Goal: Transaction & Acquisition: Book appointment/travel/reservation

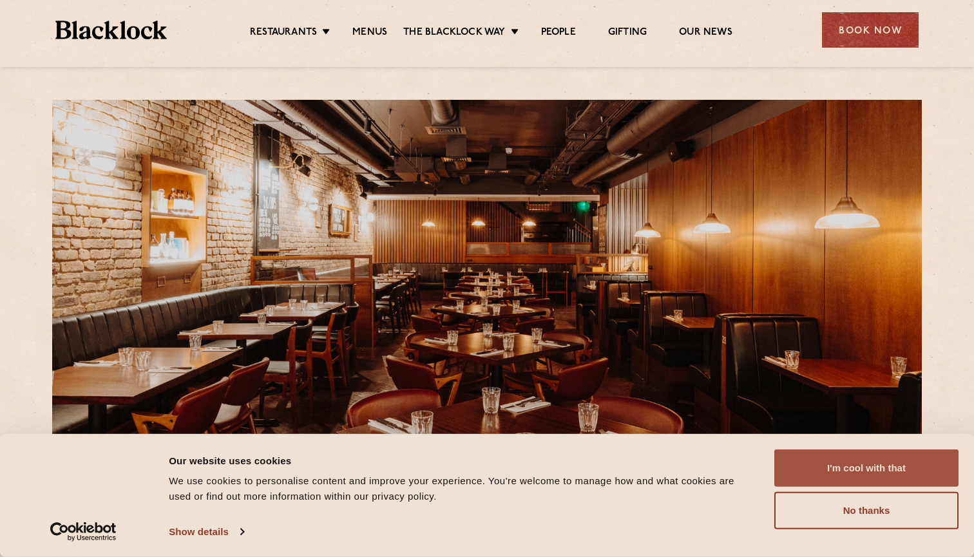
click at [837, 474] on button "I'm cool with that" at bounding box center [867, 468] width 184 height 37
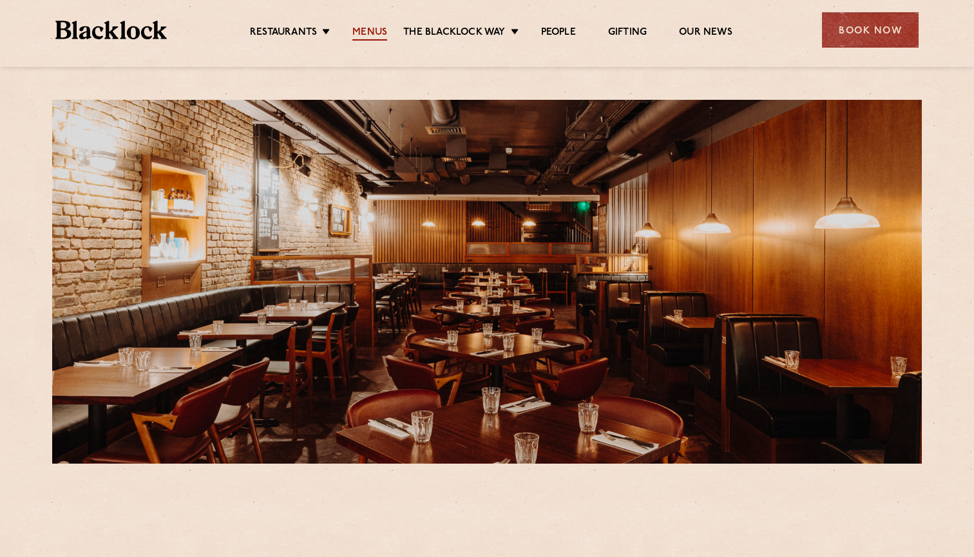
click at [364, 32] on link "Menus" at bounding box center [370, 33] width 35 height 14
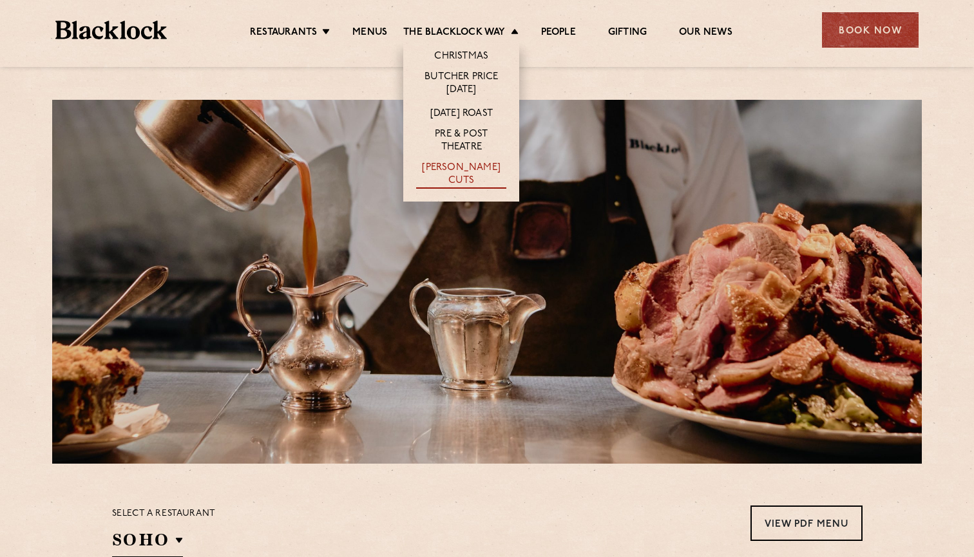
click at [458, 166] on link "[PERSON_NAME] Cuts" at bounding box center [461, 175] width 90 height 27
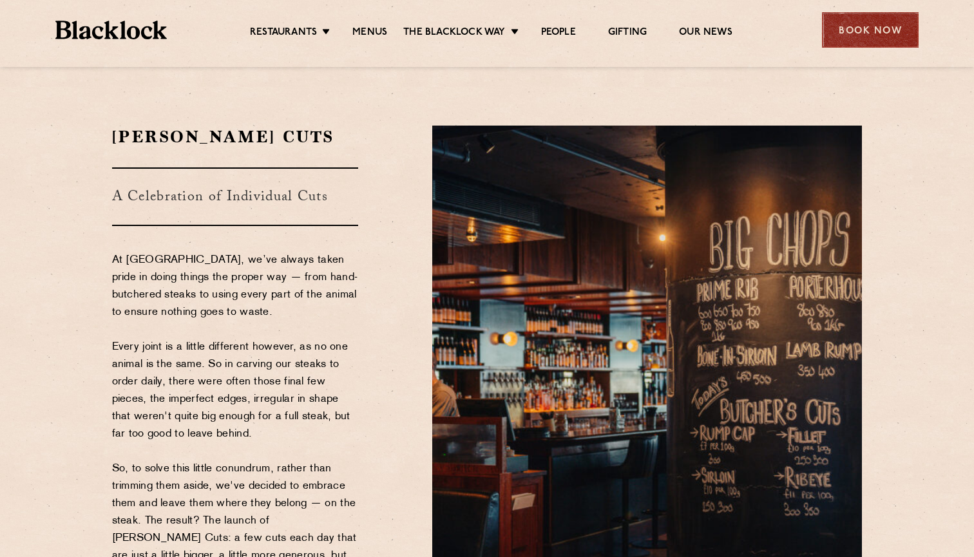
click at [846, 35] on div "Book Now" at bounding box center [870, 29] width 97 height 35
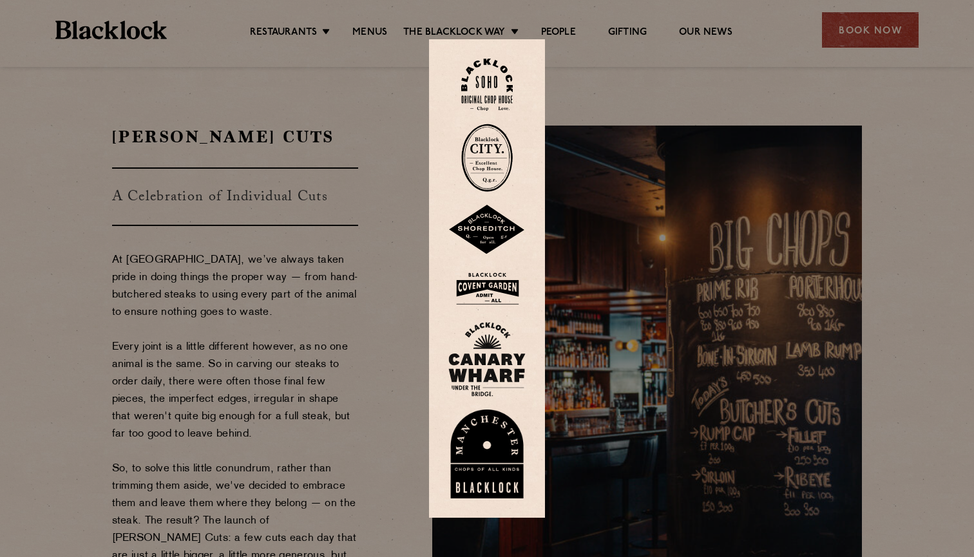
click at [479, 300] on img at bounding box center [487, 289] width 77 height 42
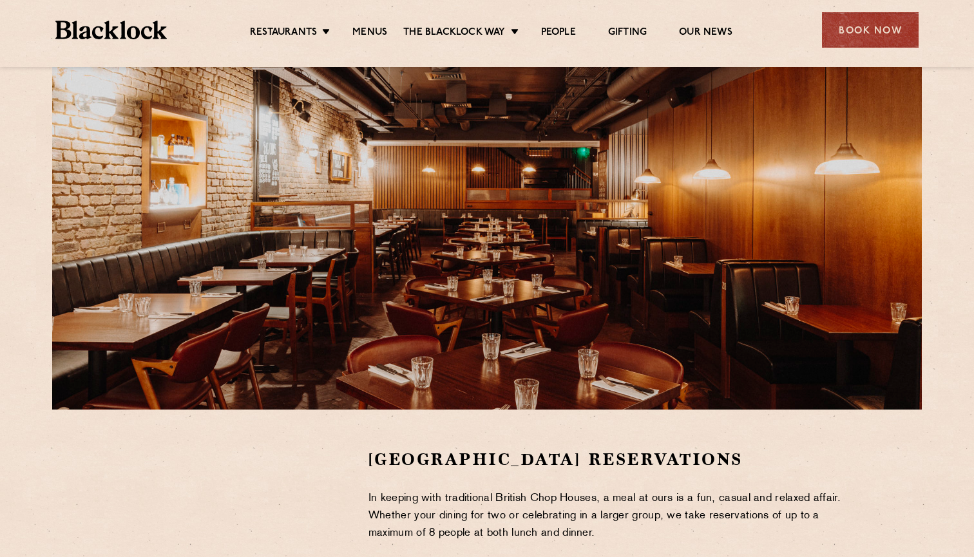
scroll to position [19, 0]
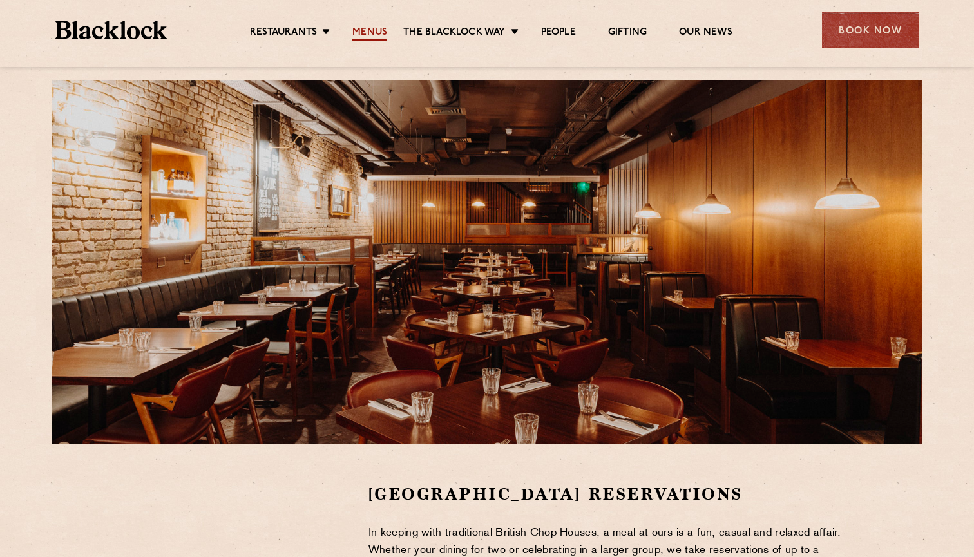
click at [380, 35] on link "Menus" at bounding box center [370, 33] width 35 height 14
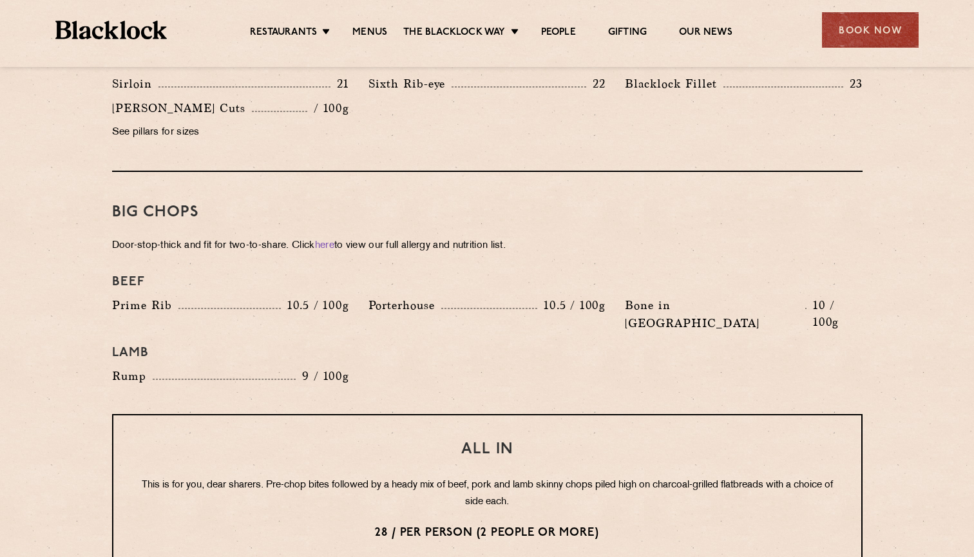
scroll to position [1185, 0]
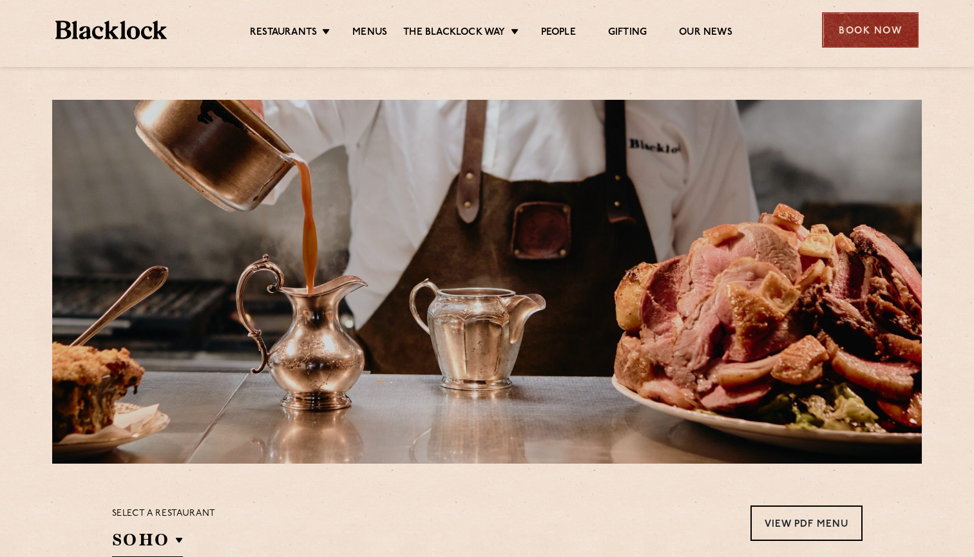
click at [895, 41] on div "Book Now" at bounding box center [870, 29] width 97 height 35
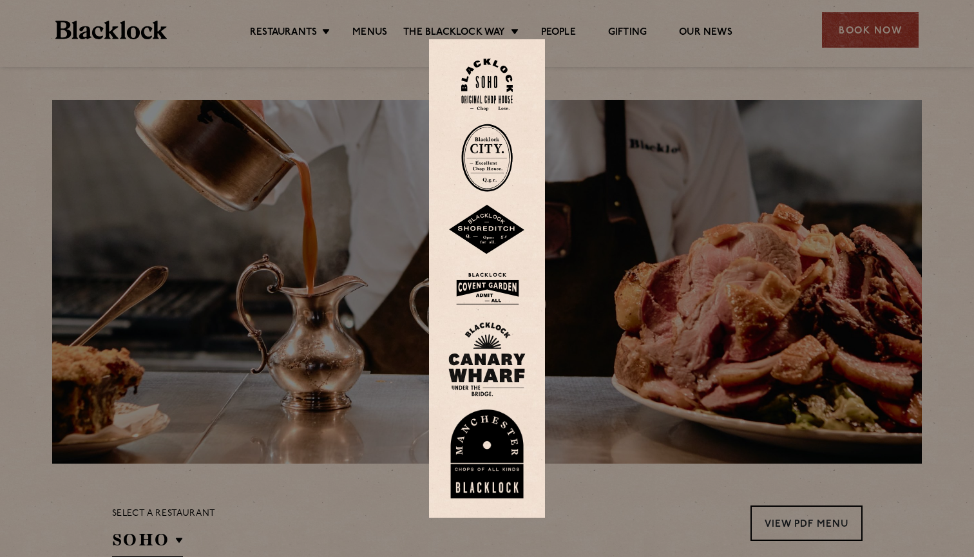
click at [497, 286] on img at bounding box center [487, 289] width 77 height 42
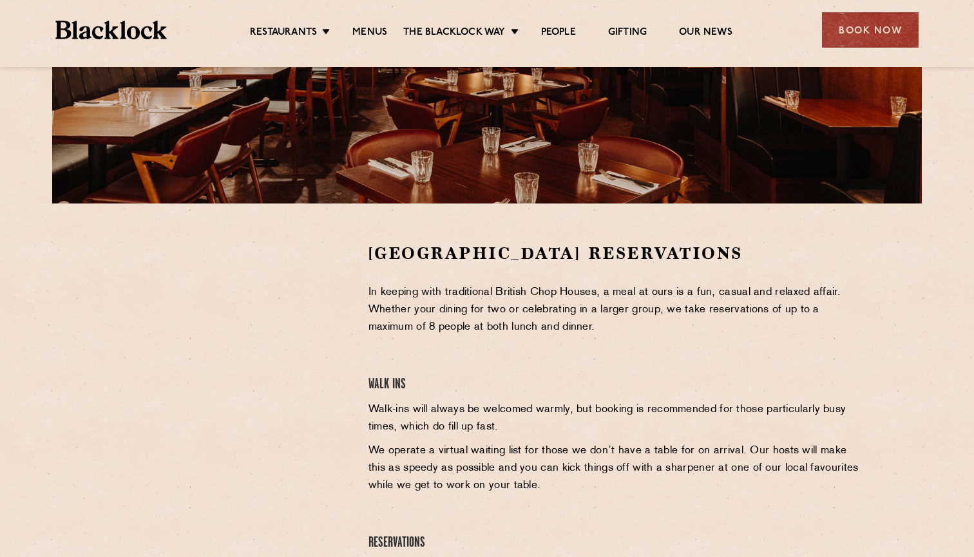
scroll to position [314, 0]
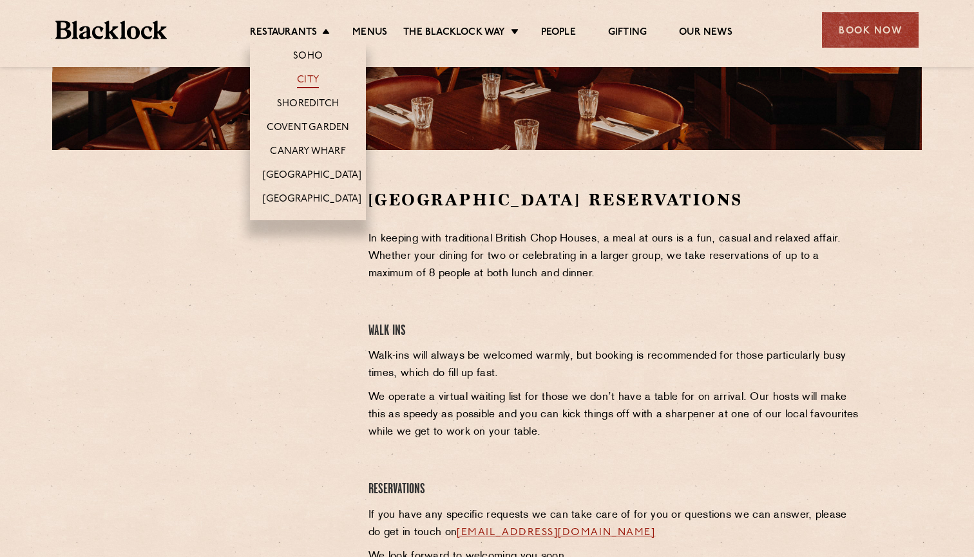
click at [305, 84] on link "City" at bounding box center [308, 81] width 22 height 14
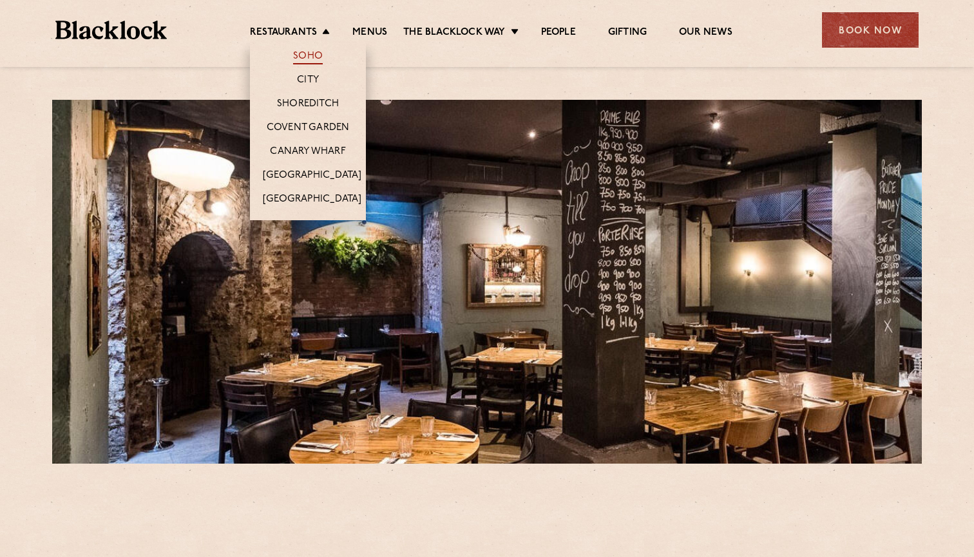
click at [304, 56] on link "Soho" at bounding box center [308, 57] width 30 height 14
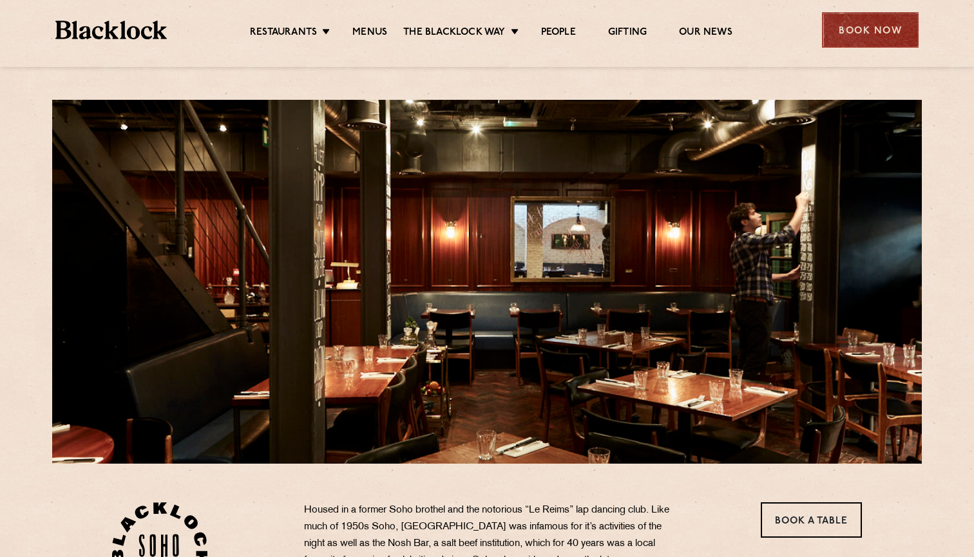
click at [857, 33] on div "Book Now" at bounding box center [870, 29] width 97 height 35
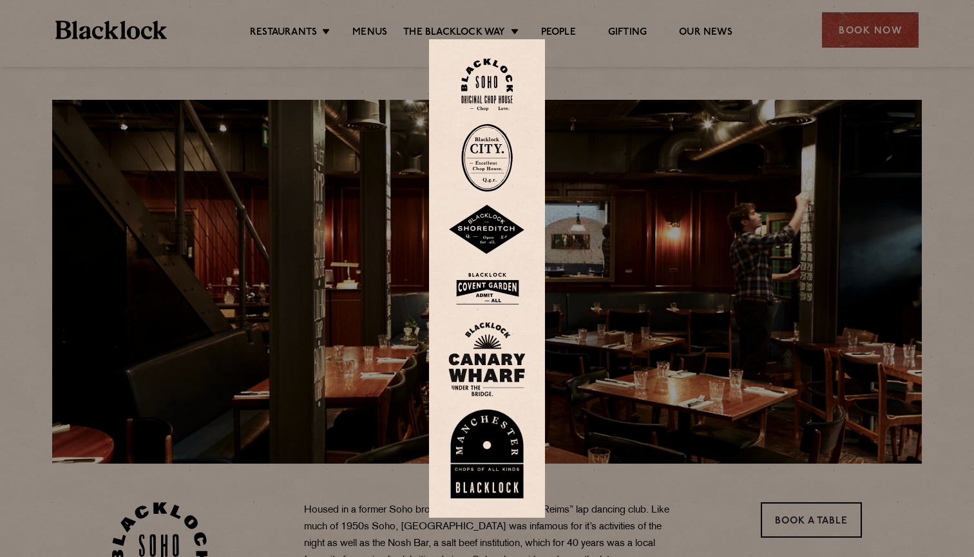
click at [479, 83] on img at bounding box center [487, 85] width 52 height 52
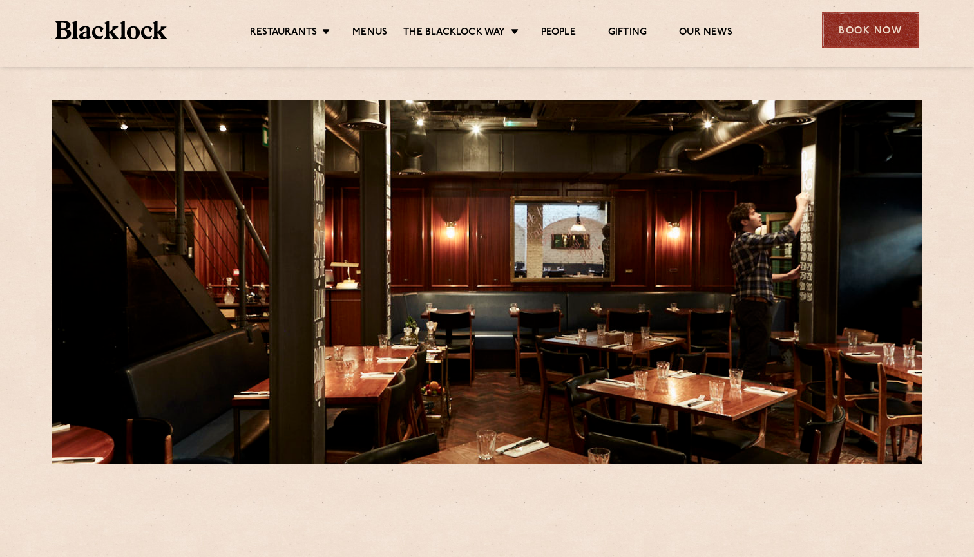
click at [846, 37] on div "Book Now" at bounding box center [870, 29] width 97 height 35
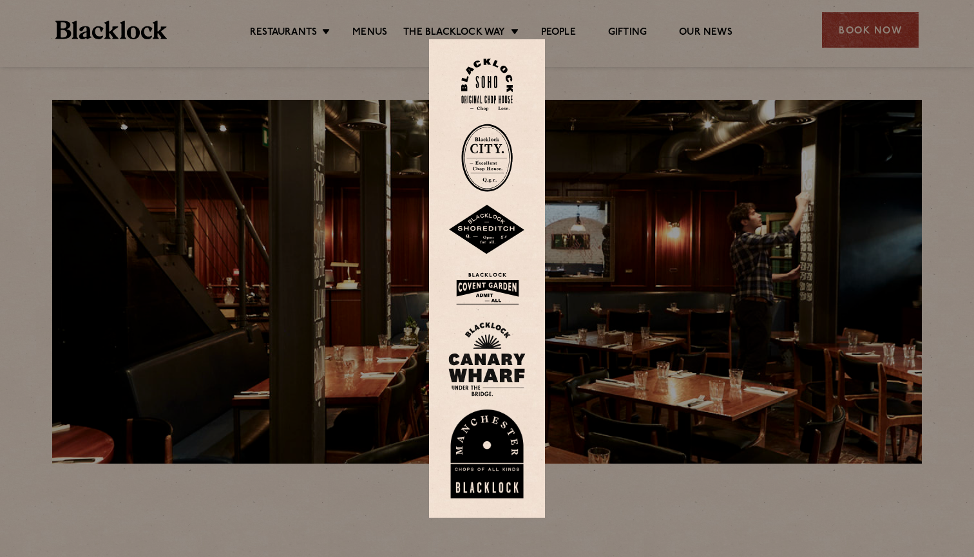
click at [480, 79] on img at bounding box center [487, 85] width 52 height 52
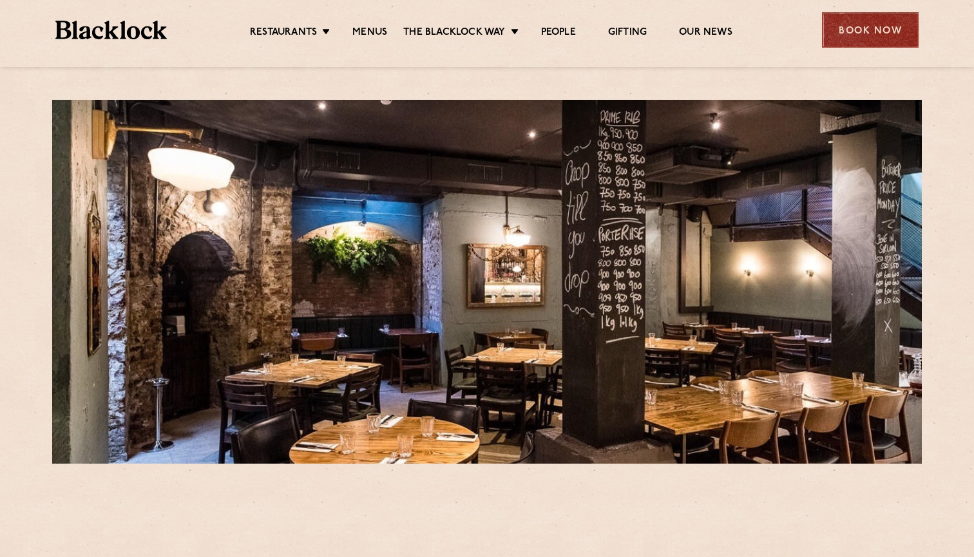
click at [873, 31] on div "Book Now" at bounding box center [870, 29] width 97 height 35
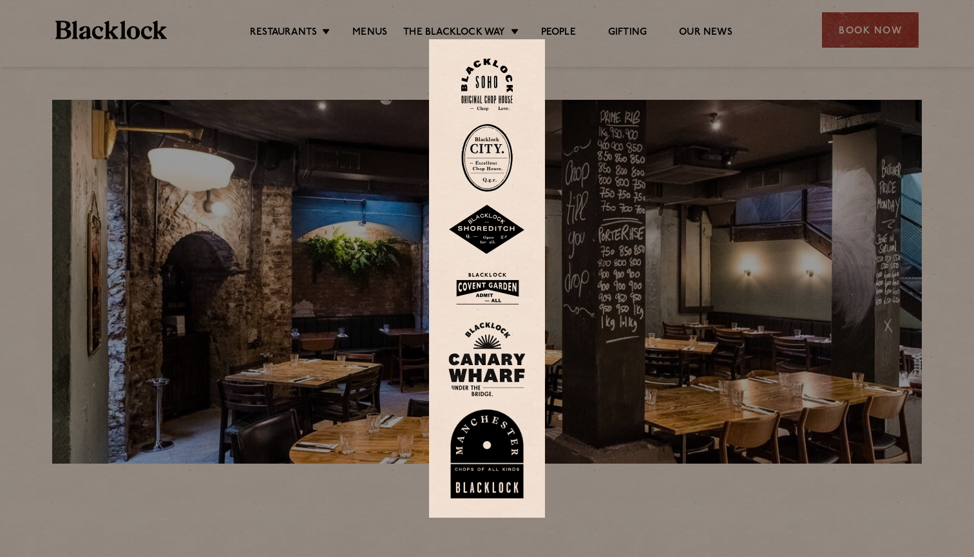
click at [481, 180] on img at bounding box center [487, 158] width 52 height 68
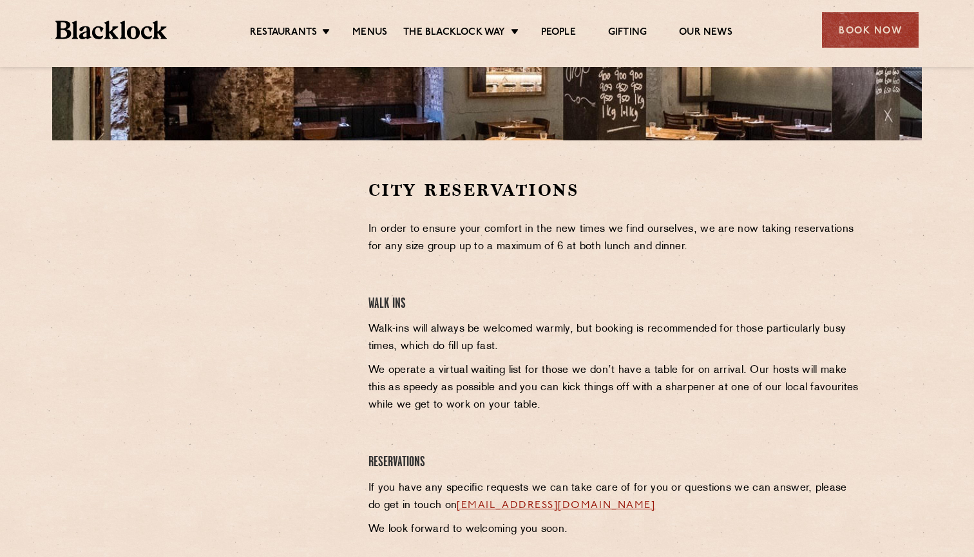
scroll to position [333, 0]
